Goal: Information Seeking & Learning: Find specific fact

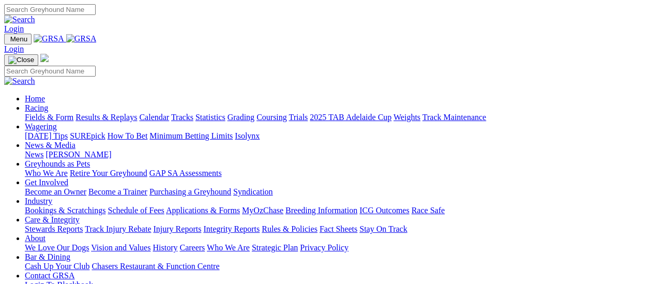
click at [113, 113] on link "Results & Replays" at bounding box center [107, 117] width 62 height 9
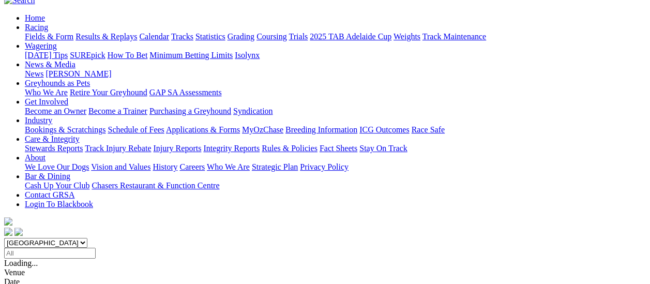
scroll to position [103, 0]
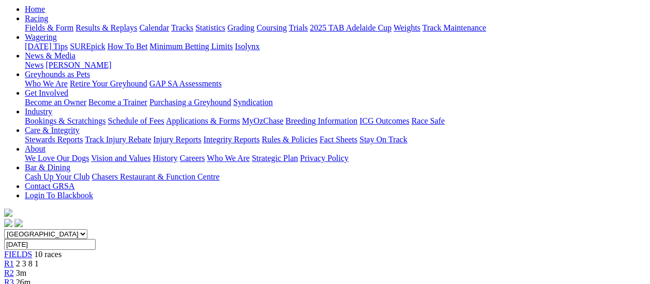
scroll to position [103, 0]
